Goal: Find specific page/section: Find specific page/section

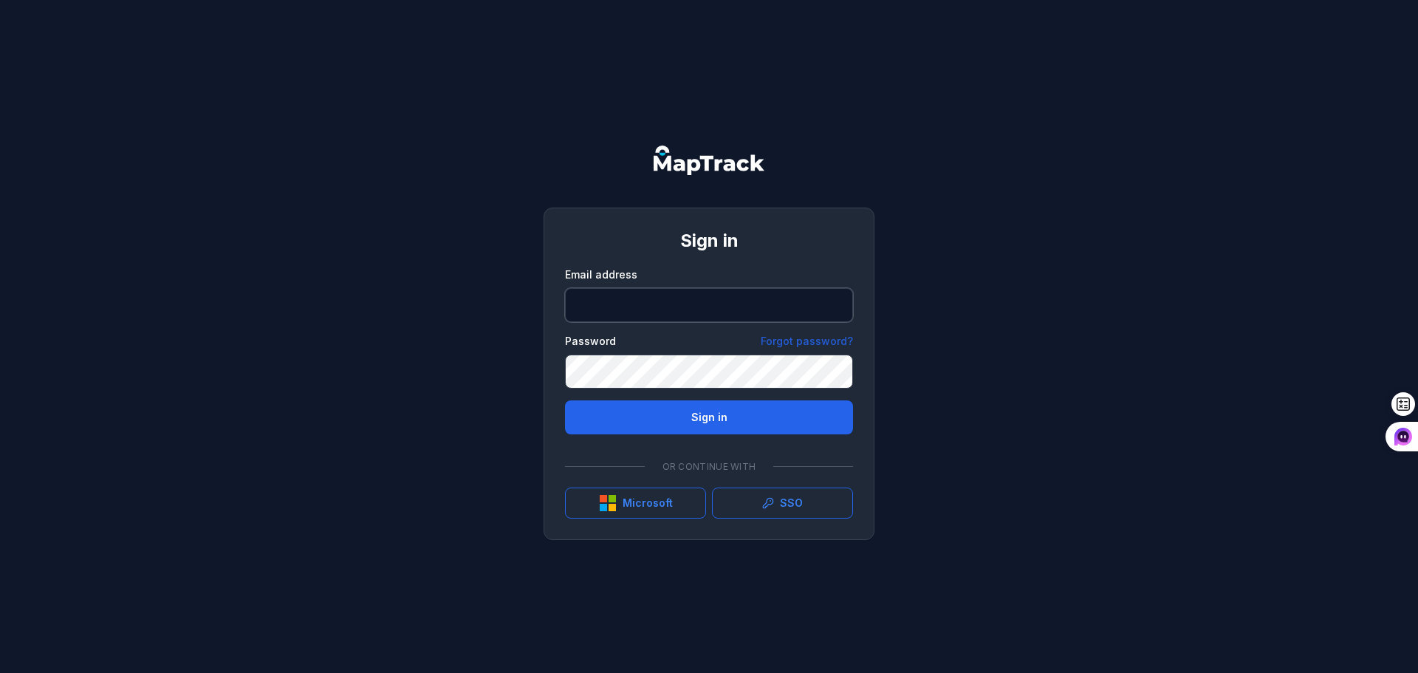
type input "**********"
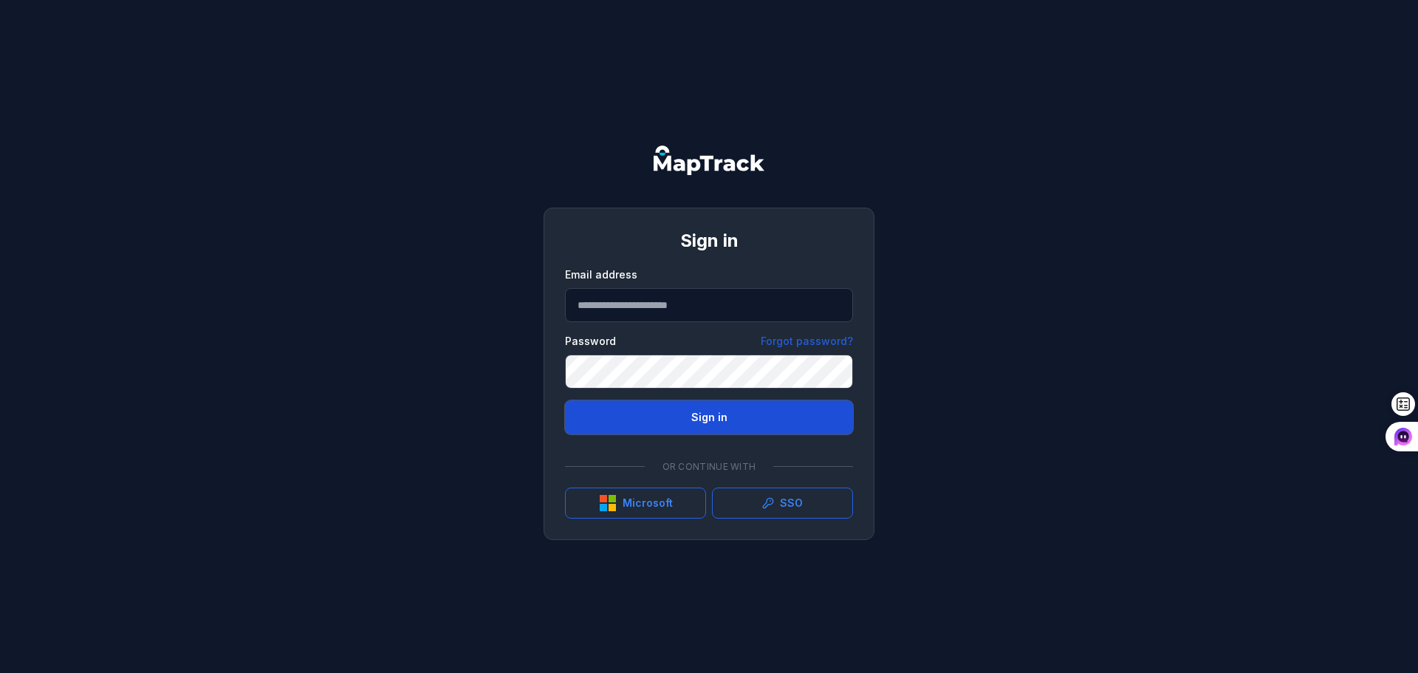
click at [722, 412] on button "Sign in" at bounding box center [709, 417] width 288 height 34
click at [715, 419] on button "Sign in" at bounding box center [709, 417] width 288 height 34
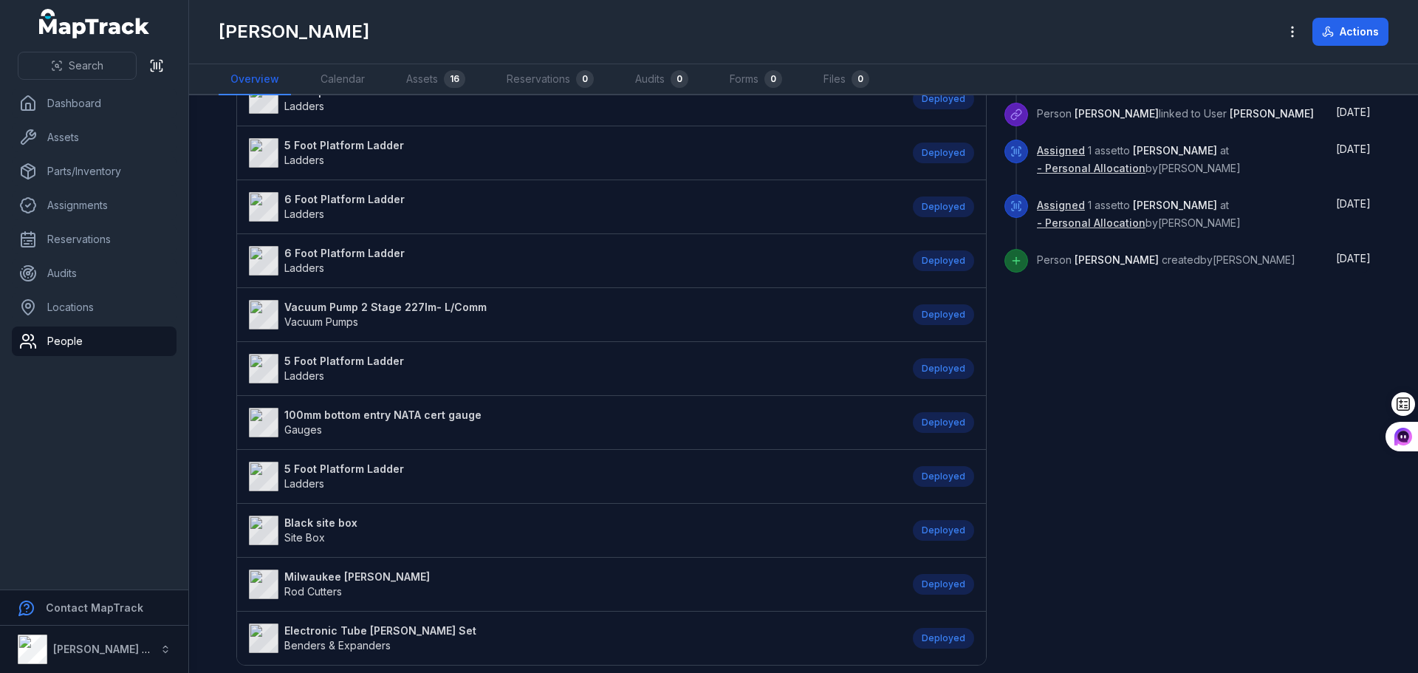
scroll to position [665, 0]
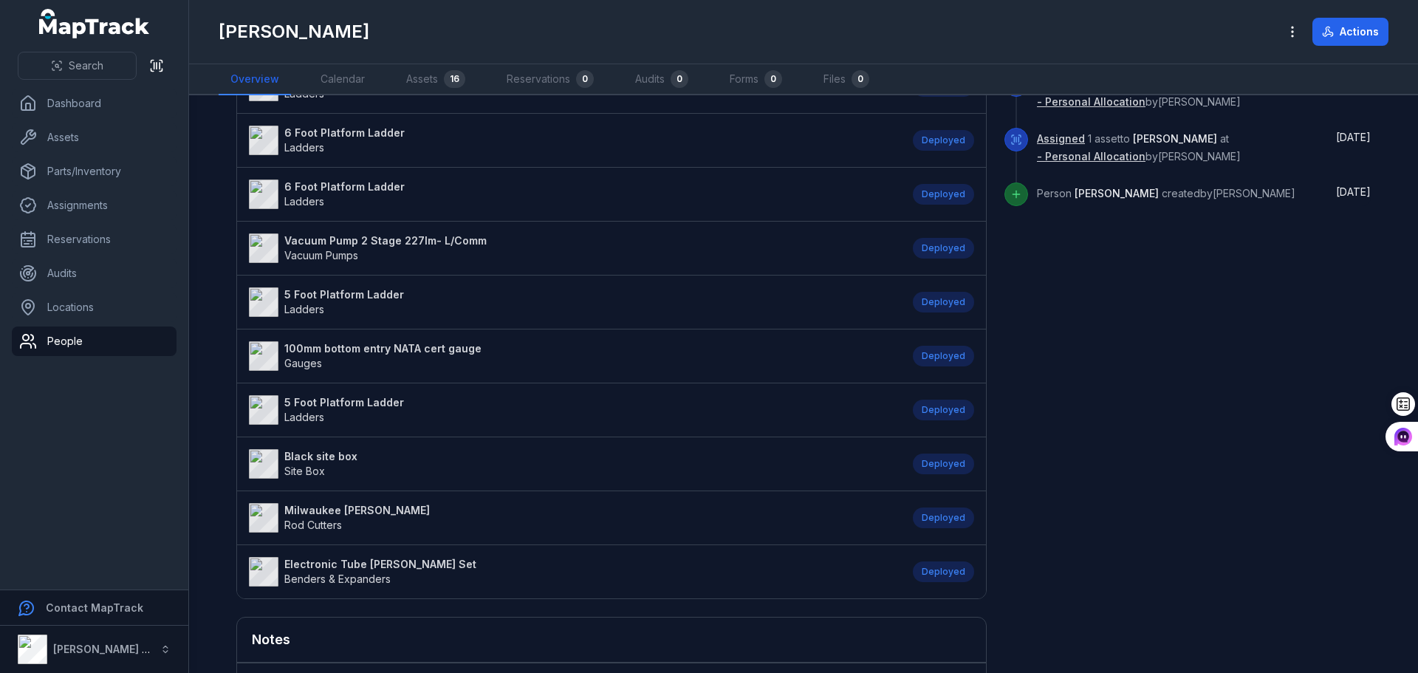
click at [320, 349] on strong "100mm bottom entry NATA cert gauge" at bounding box center [382, 348] width 197 height 15
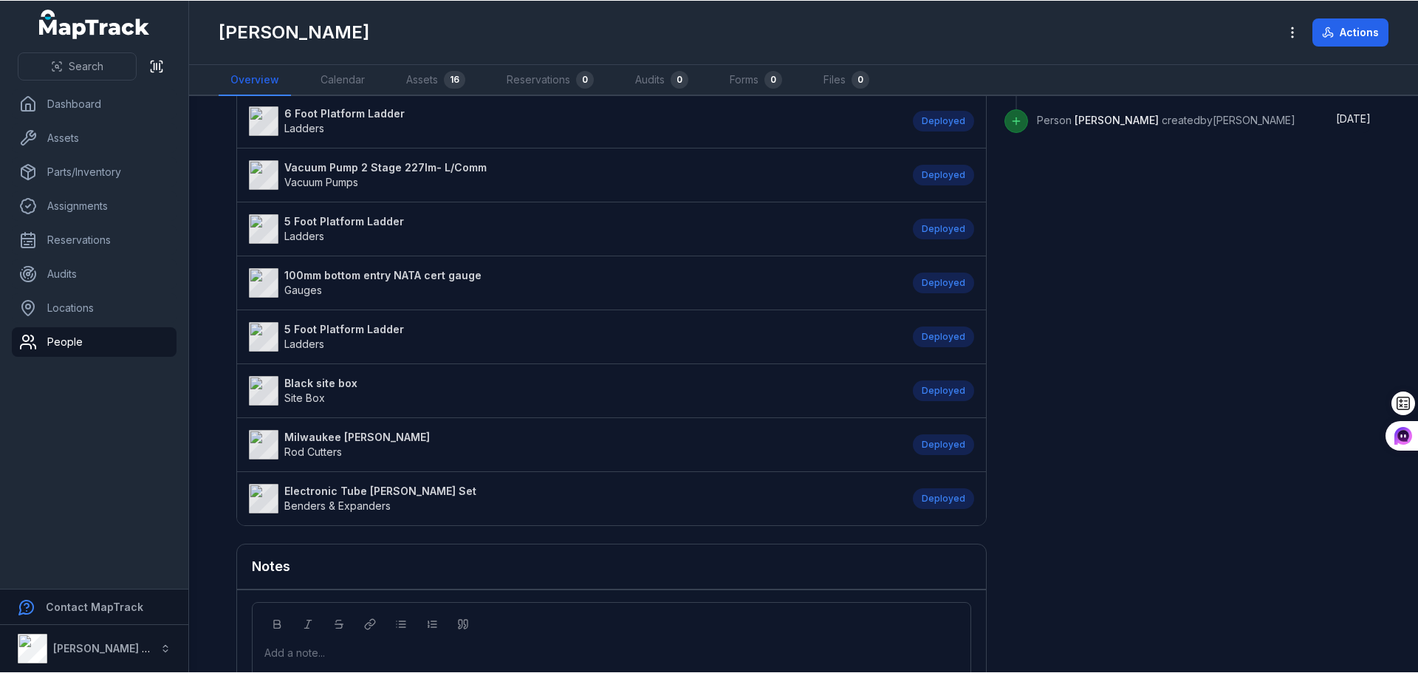
scroll to position [247, 0]
